Goal: Transaction & Acquisition: Purchase product/service

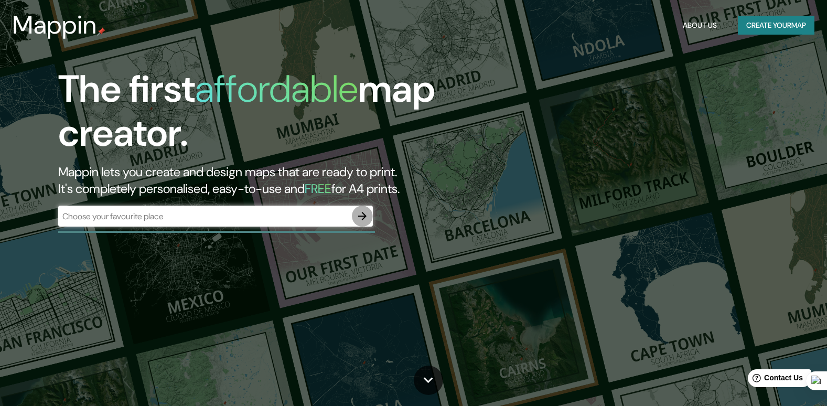
click at [367, 215] on icon "button" at bounding box center [362, 216] width 13 height 13
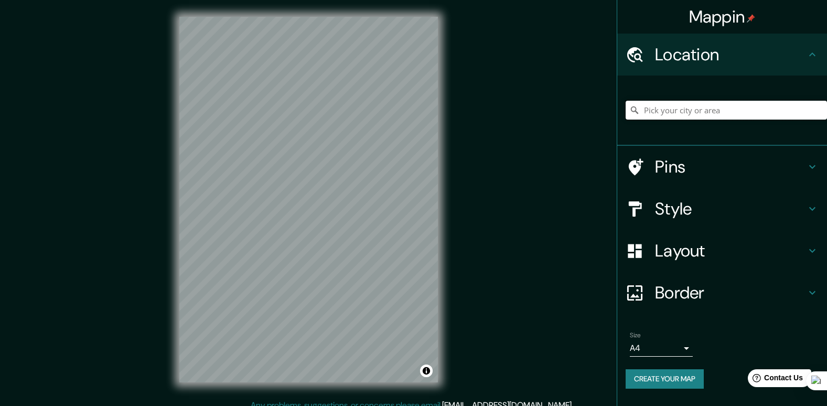
click at [711, 111] on input "Pick your city or area" at bounding box center [725, 110] width 201 height 19
type input "c"
type input "s"
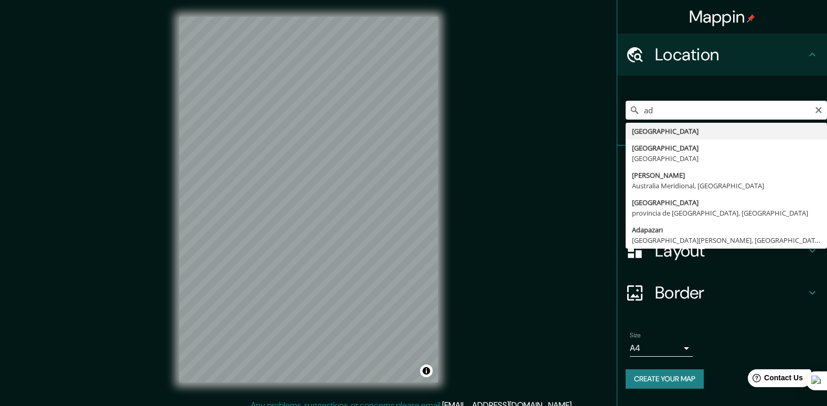
type input "a"
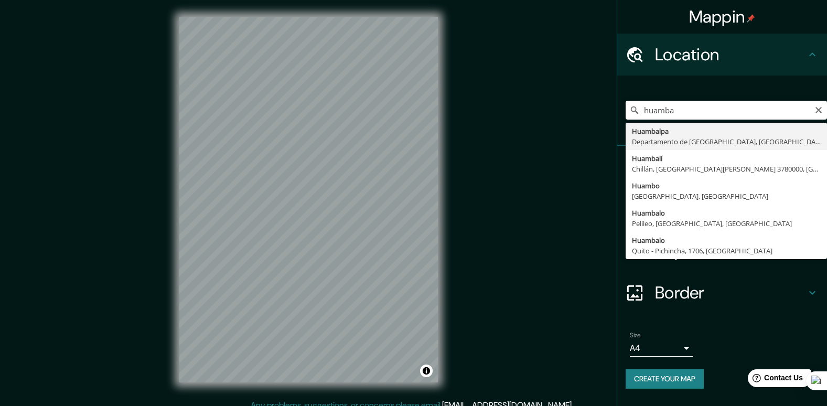
type input "[GEOGRAPHIC_DATA], [GEOGRAPHIC_DATA], [GEOGRAPHIC_DATA]"
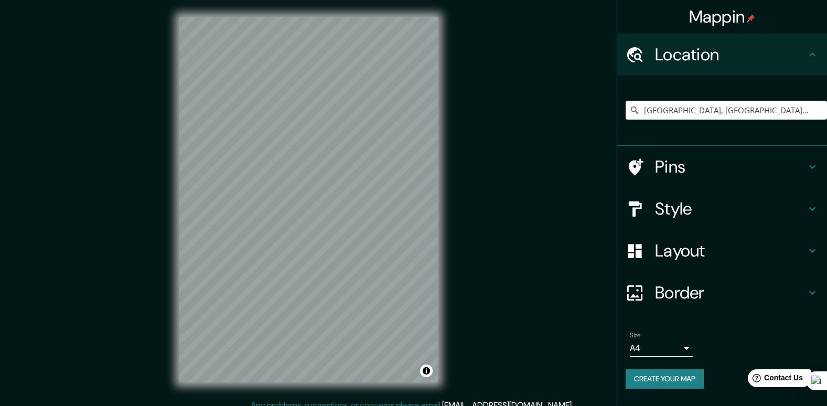
click at [720, 223] on div "Style" at bounding box center [722, 209] width 210 height 42
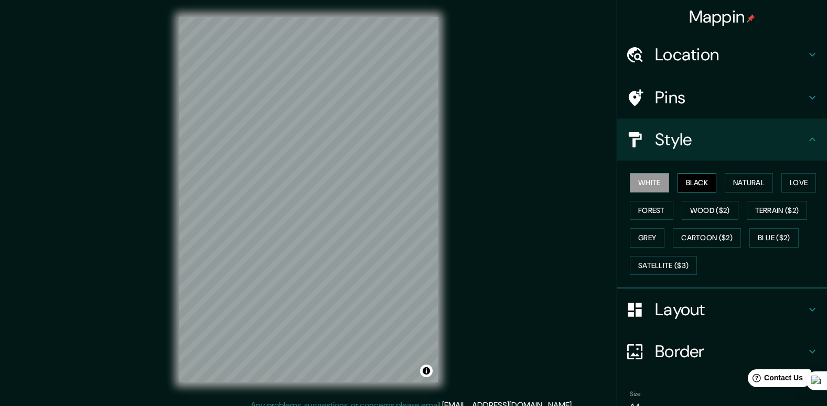
click at [698, 187] on button "Black" at bounding box center [696, 182] width 39 height 19
click at [794, 182] on button "Love" at bounding box center [798, 182] width 35 height 19
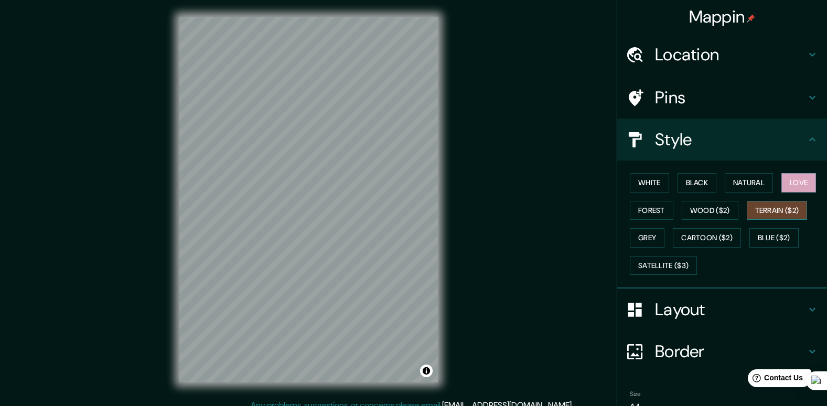
click at [772, 210] on button "Terrain ($2)" at bounding box center [776, 210] width 61 height 19
click at [719, 222] on div "White Black Natural Love Forest Wood ($2) Terrain ($2) Grey Cartoon ($2) Blue (…" at bounding box center [725, 224] width 201 height 110
drag, startPoint x: 712, startPoint y: 209, endPoint x: 713, endPoint y: 225, distance: 16.3
click at [712, 209] on button "Wood ($2)" at bounding box center [709, 210] width 57 height 19
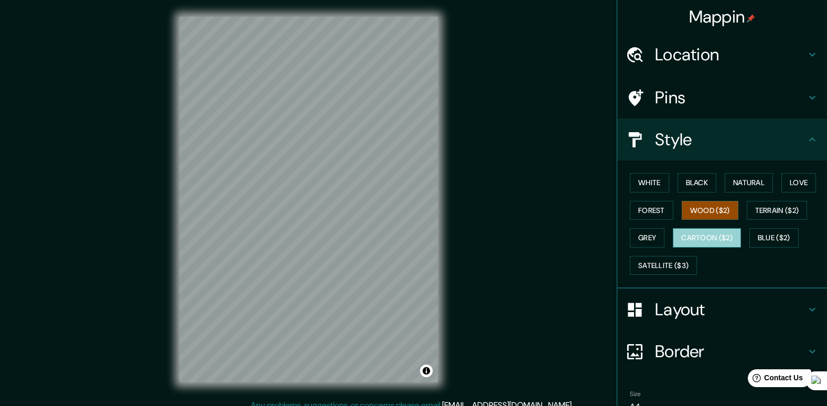
click at [717, 235] on button "Cartoon ($2)" at bounding box center [707, 237] width 68 height 19
click at [768, 235] on button "Blue ($2)" at bounding box center [773, 237] width 49 height 19
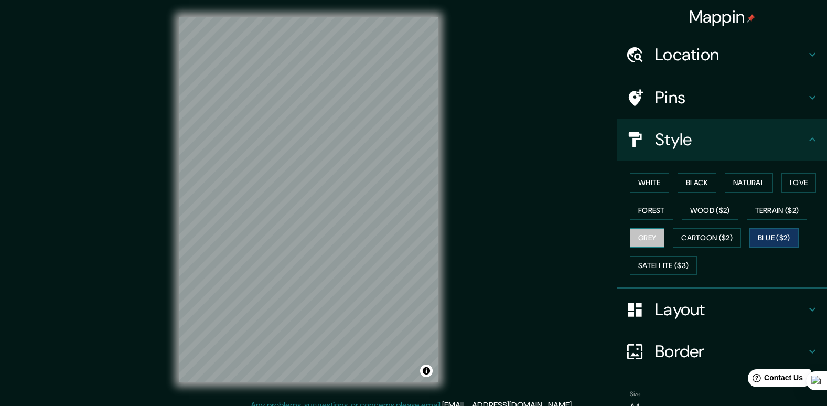
click at [638, 237] on button "Grey" at bounding box center [647, 237] width 35 height 19
click at [638, 209] on button "Forest" at bounding box center [652, 210] width 44 height 19
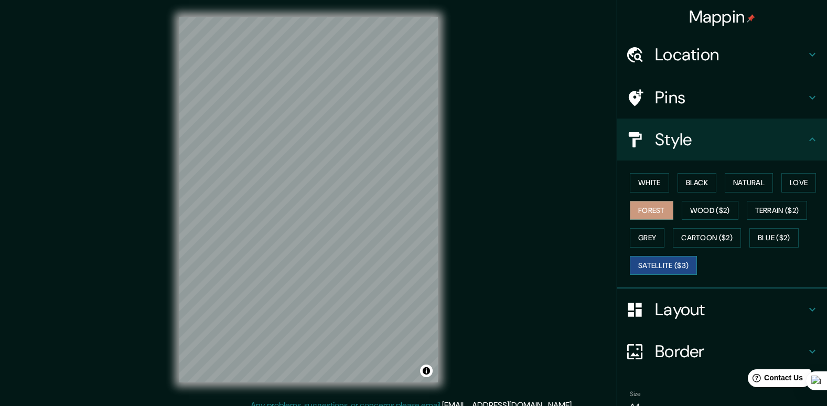
click at [675, 264] on button "Satellite ($3)" at bounding box center [663, 265] width 67 height 19
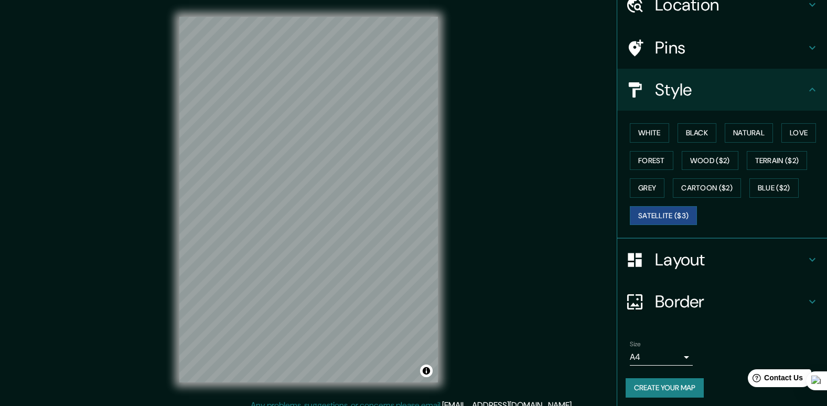
scroll to position [54, 0]
